Goal: Task Accomplishment & Management: Use online tool/utility

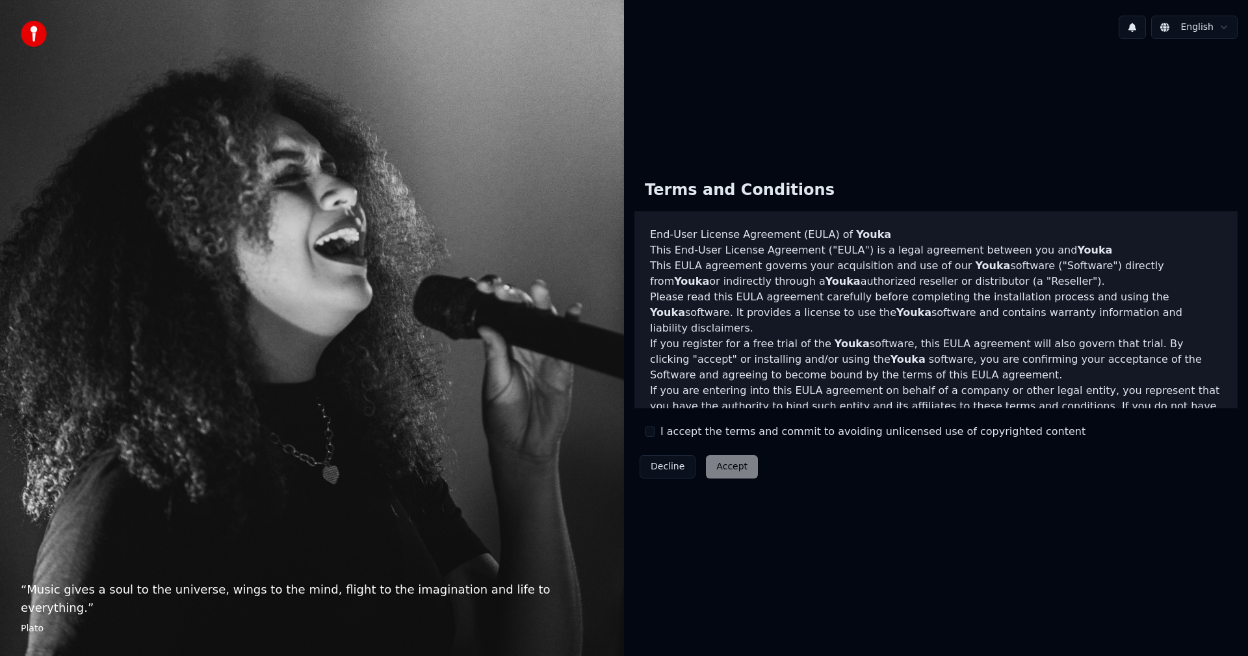
click at [654, 432] on button "I accept the terms and commit to avoiding unlicensed use of copyrighted content" at bounding box center [650, 431] width 10 height 10
click at [743, 475] on button "Accept" at bounding box center [732, 466] width 52 height 23
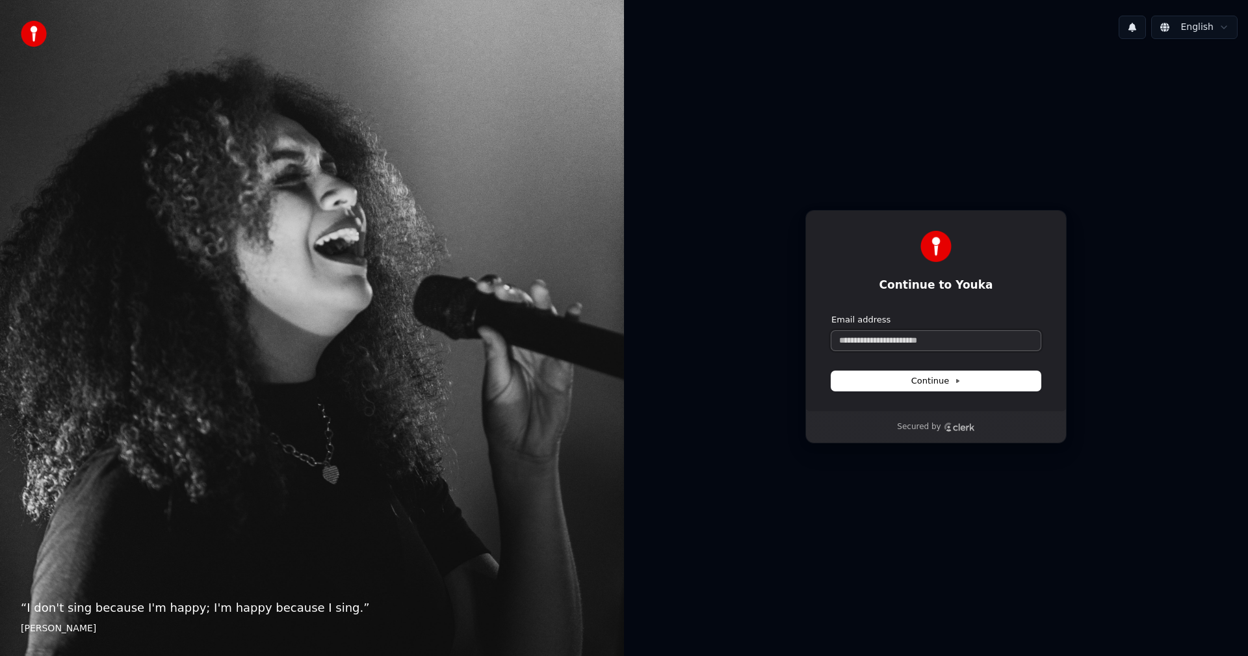
click at [924, 340] on input "Email address" at bounding box center [936, 341] width 209 height 20
type input "*"
click at [928, 378] on span "Continue" at bounding box center [936, 381] width 49 height 12
type input "**********"
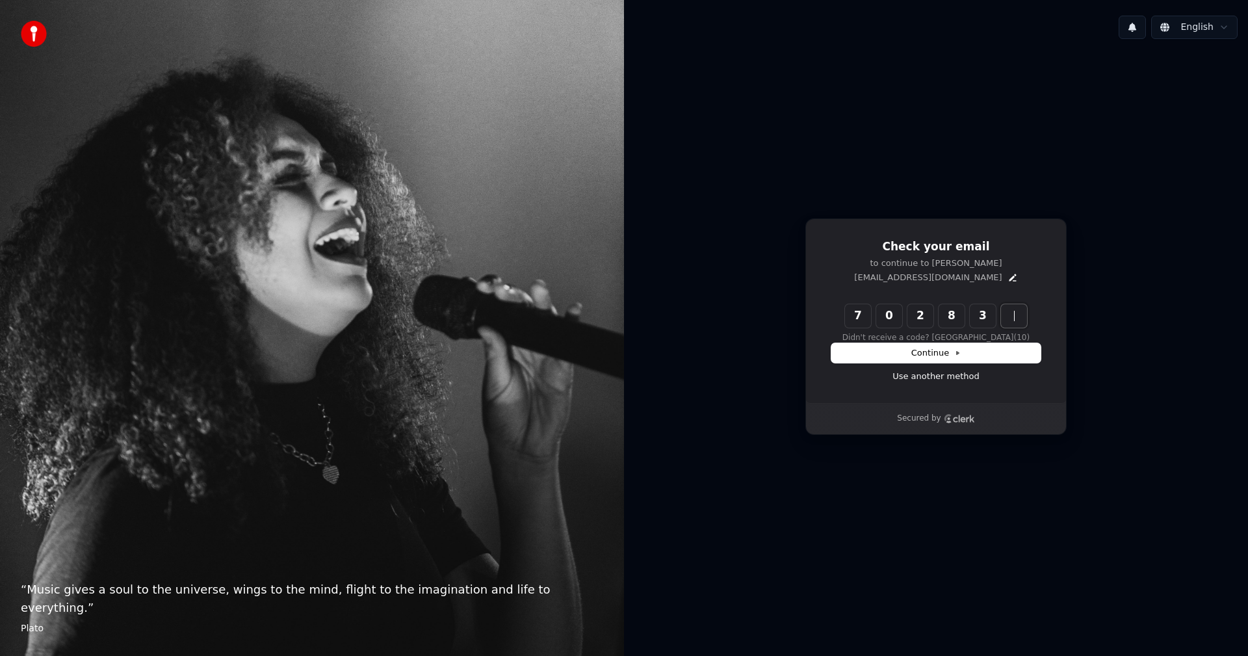
type input "******"
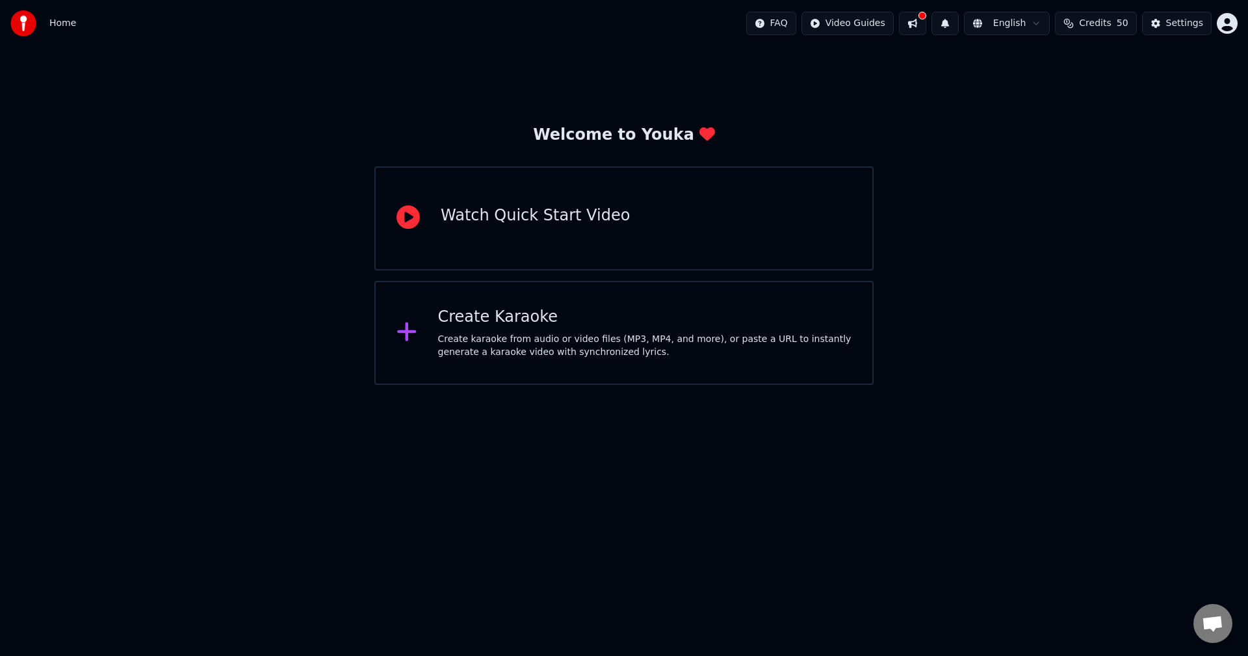
click at [926, 23] on button at bounding box center [912, 23] width 27 height 23
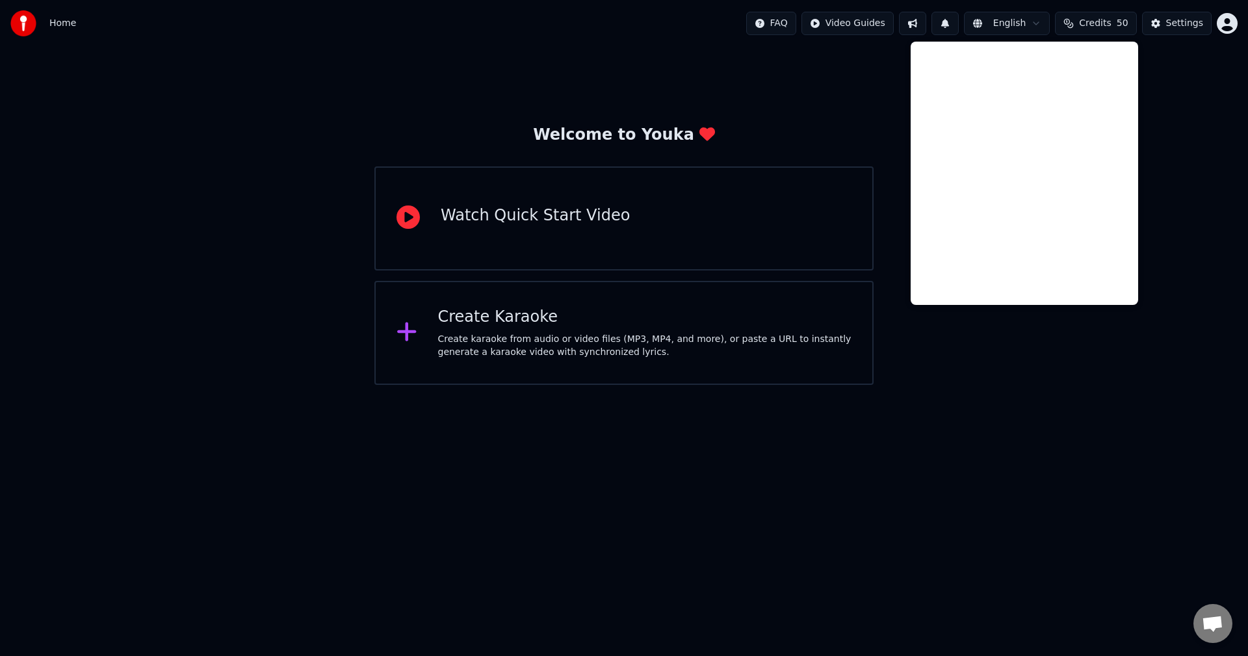
click at [926, 23] on button at bounding box center [912, 23] width 27 height 23
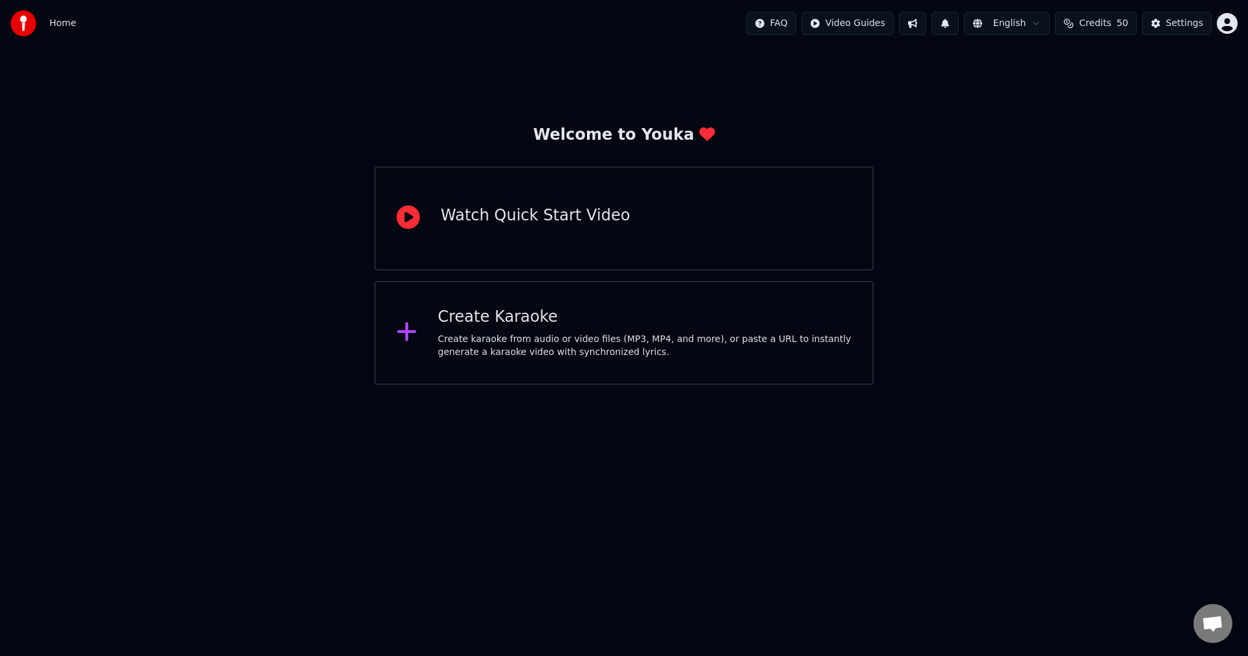
click at [926, 23] on button at bounding box center [912, 23] width 27 height 23
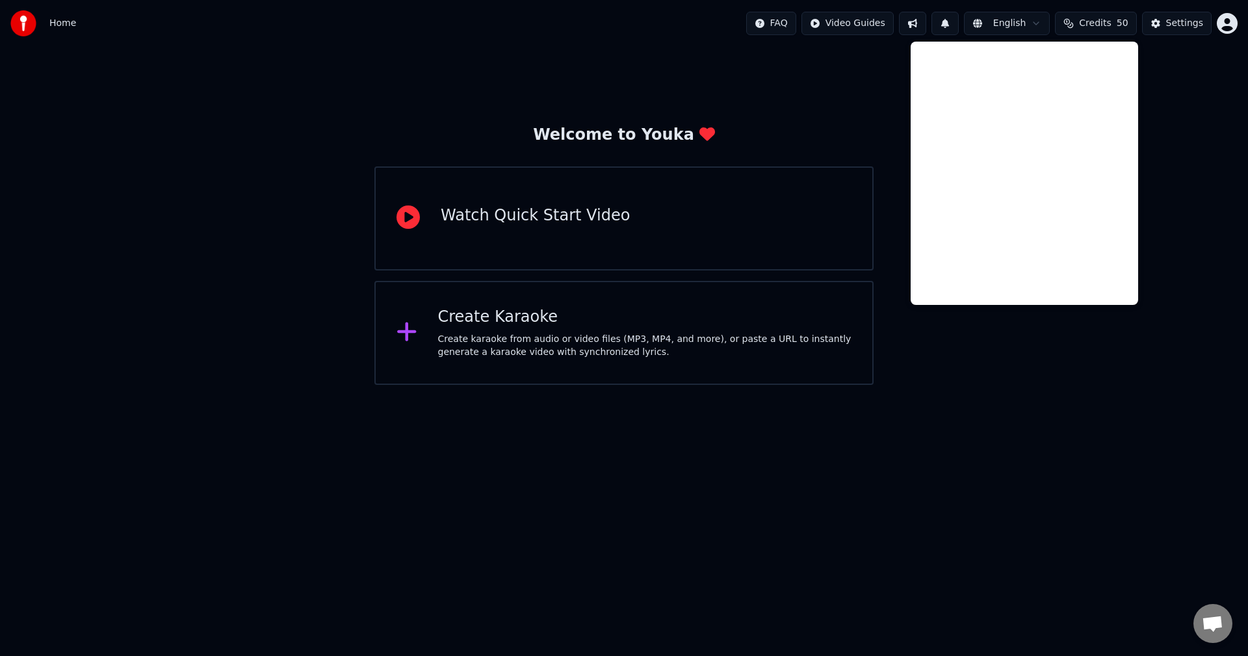
click at [953, 23] on button at bounding box center [945, 23] width 27 height 23
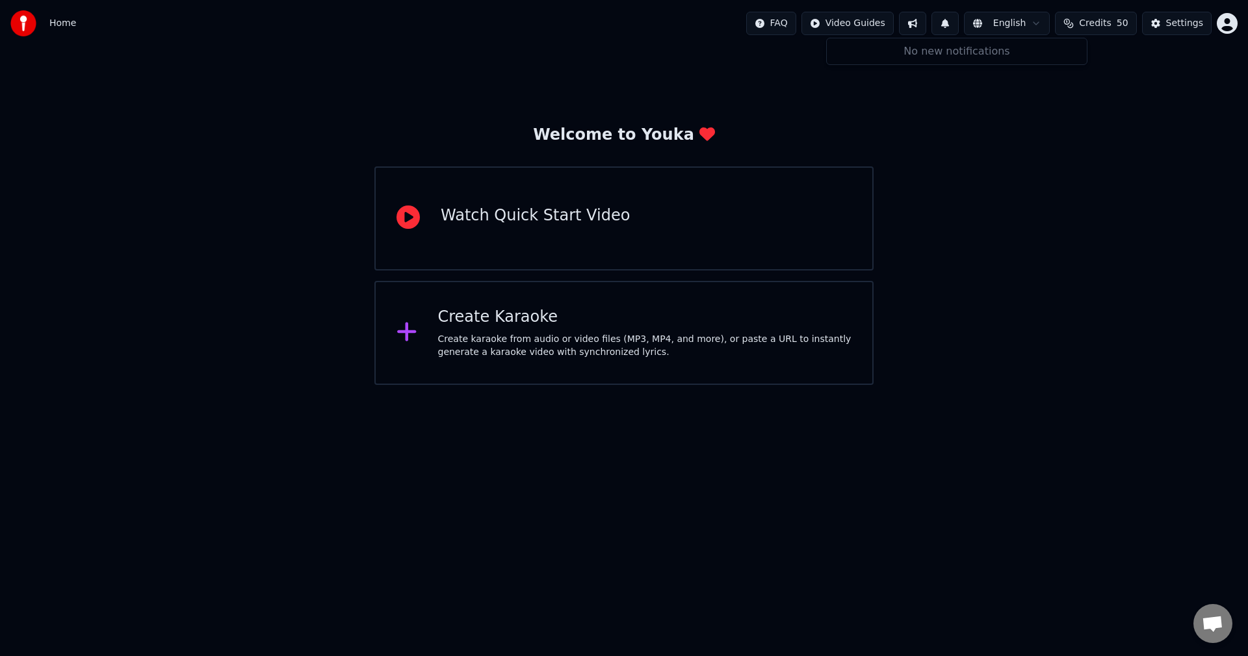
click at [953, 23] on button at bounding box center [945, 23] width 27 height 23
click at [1026, 29] on html "Home FAQ Video Guides English Credits 50 Settings Welcome to Youka Watch Quick …" at bounding box center [624, 192] width 1248 height 385
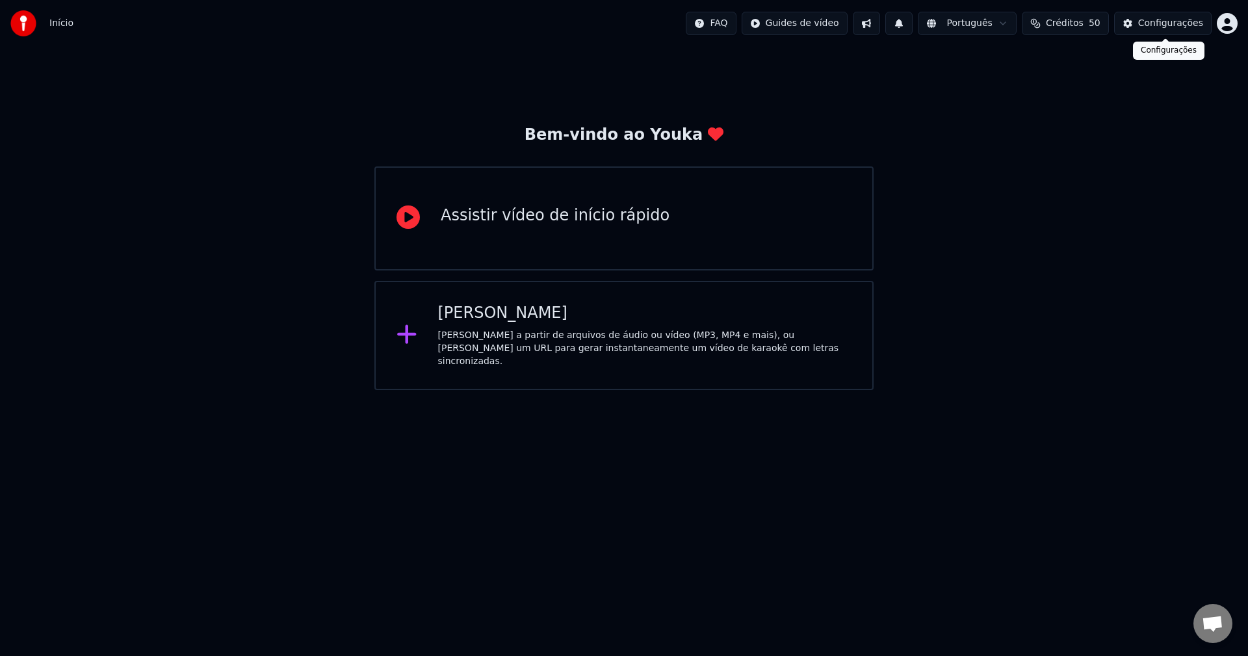
click at [1163, 24] on div "Configurações" at bounding box center [1170, 23] width 65 height 13
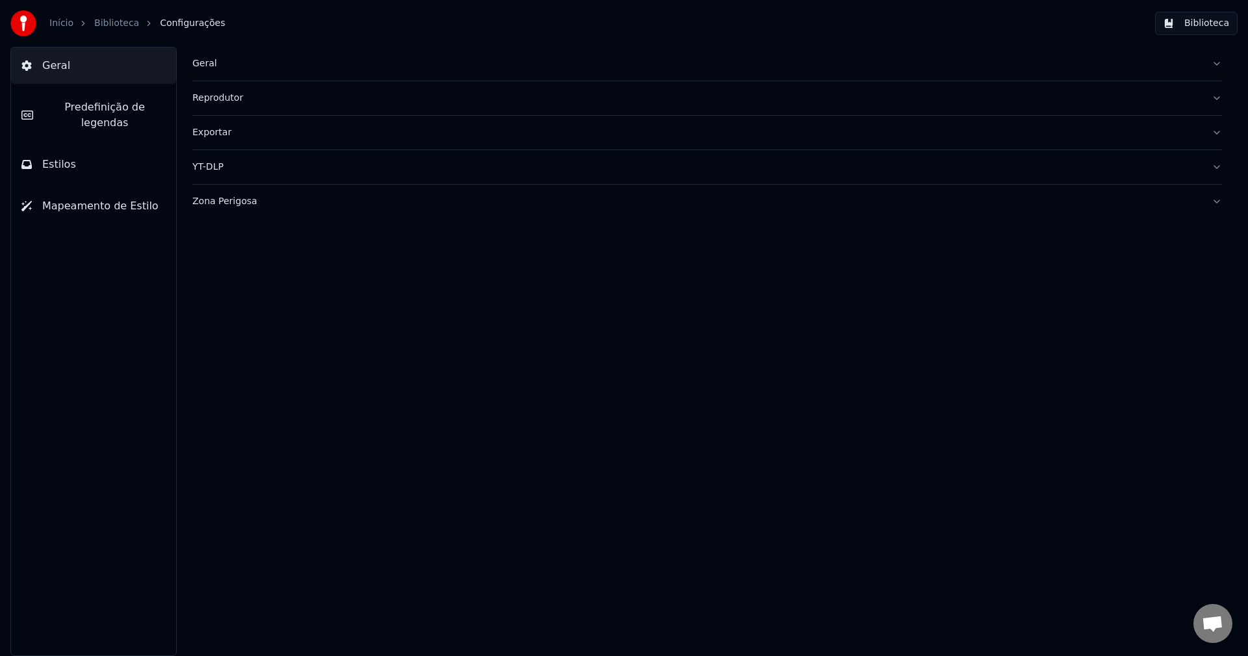
click at [1163, 23] on button "Biblioteca" at bounding box center [1196, 23] width 83 height 23
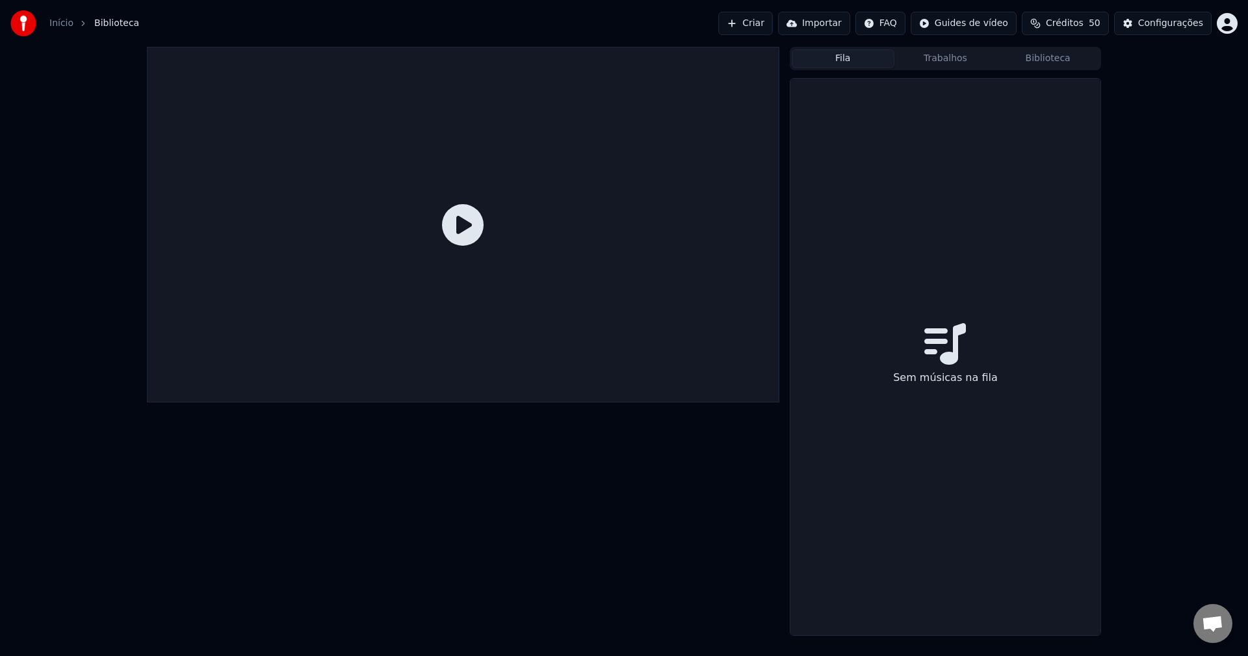
click at [852, 62] on button "Fila" at bounding box center [843, 58] width 103 height 19
click at [952, 64] on button "Trabalhos" at bounding box center [946, 58] width 103 height 19
click at [1058, 23] on span "Créditos" at bounding box center [1065, 23] width 38 height 13
